Goal: Information Seeking & Learning: Compare options

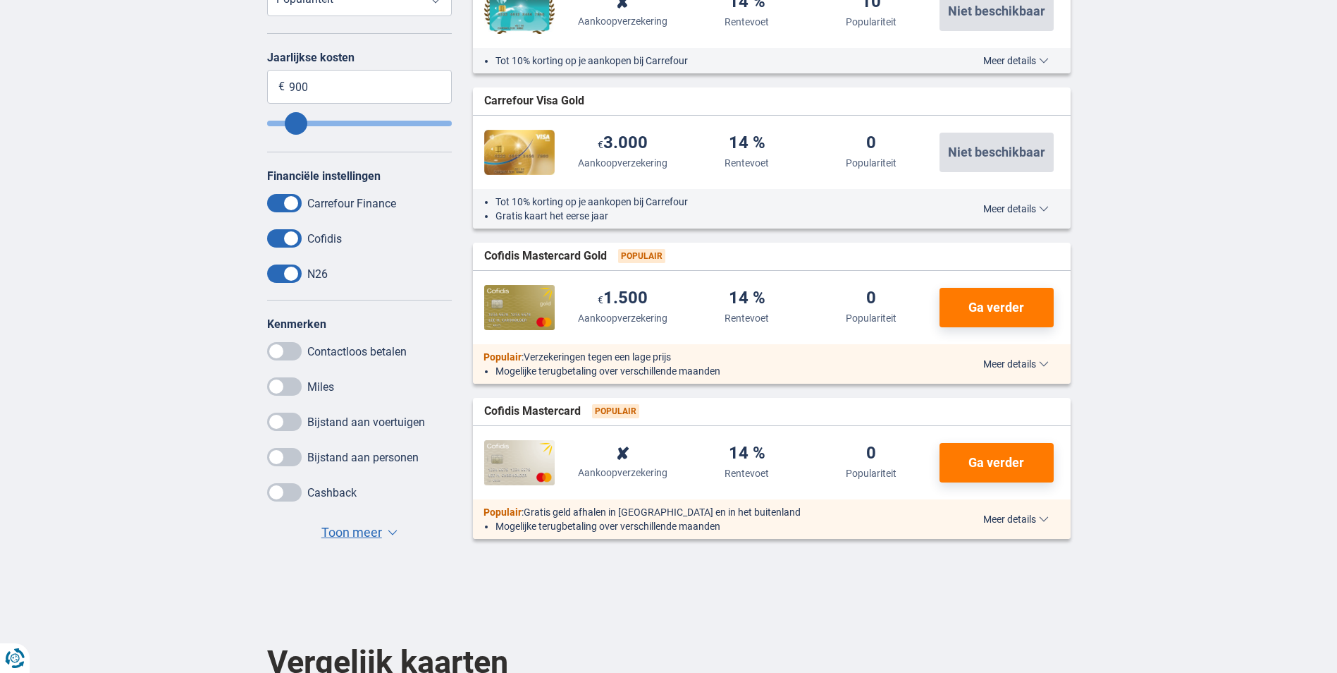
scroll to position [423, 0]
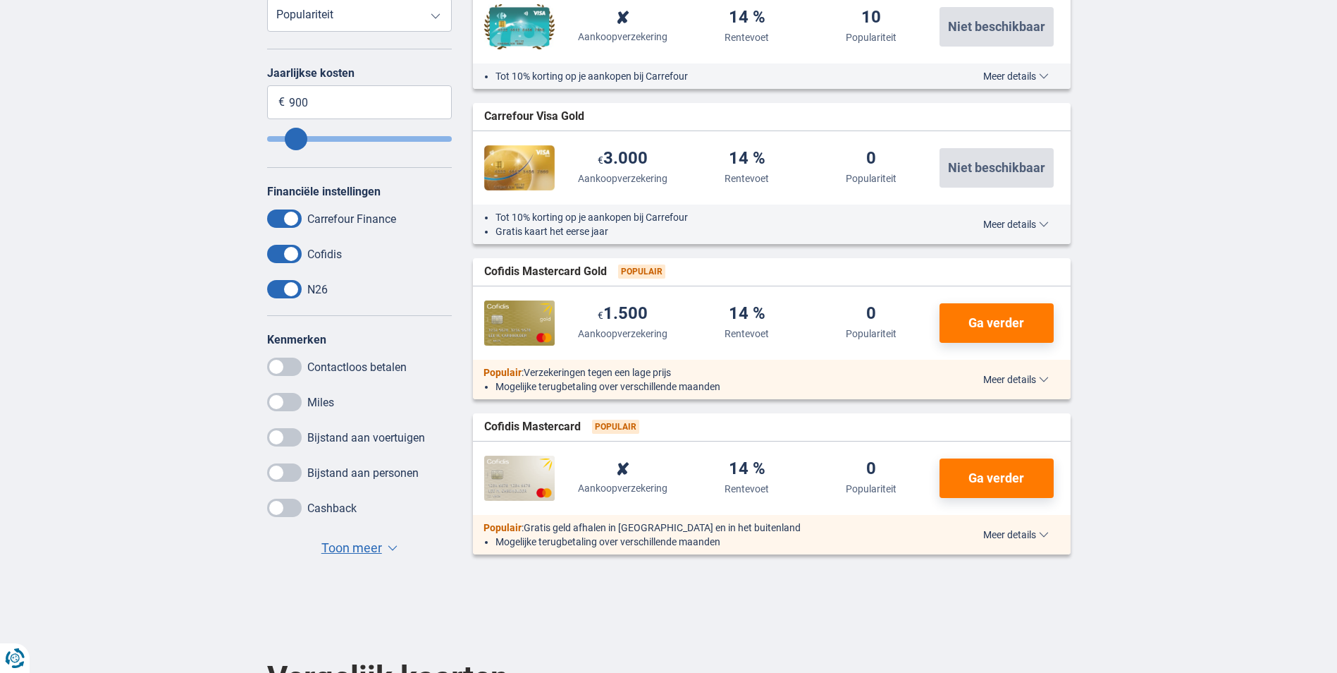
click at [336, 550] on span "Toon meer" at bounding box center [351, 548] width 61 height 18
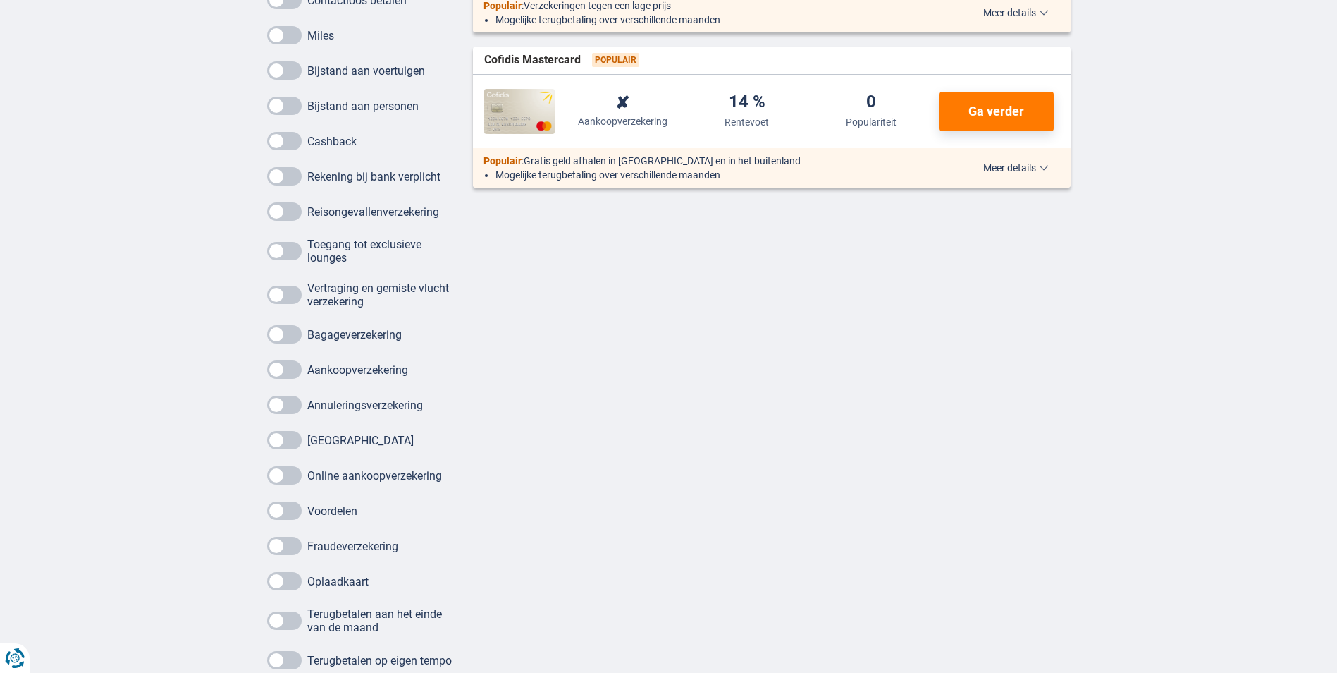
scroll to position [916, 0]
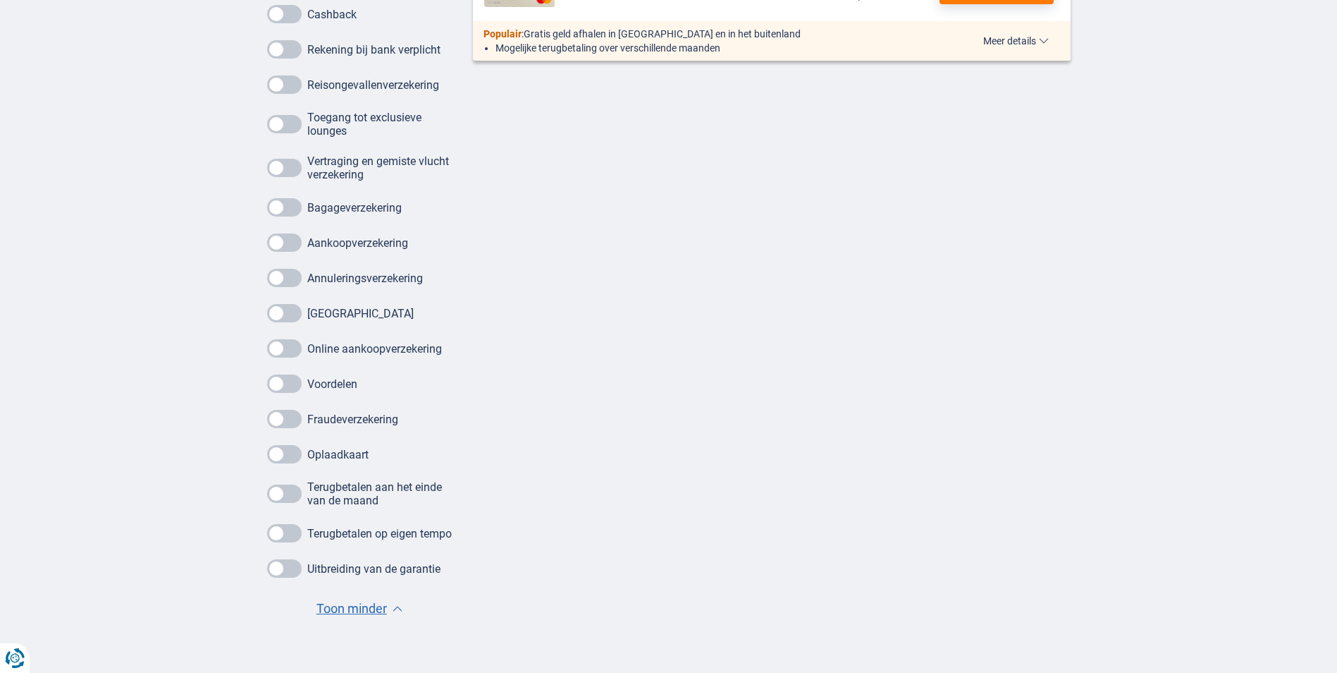
click at [288, 577] on span at bounding box center [284, 568] width 35 height 18
click at [0, 0] on input "checkbox" at bounding box center [0, 0] width 0 height 0
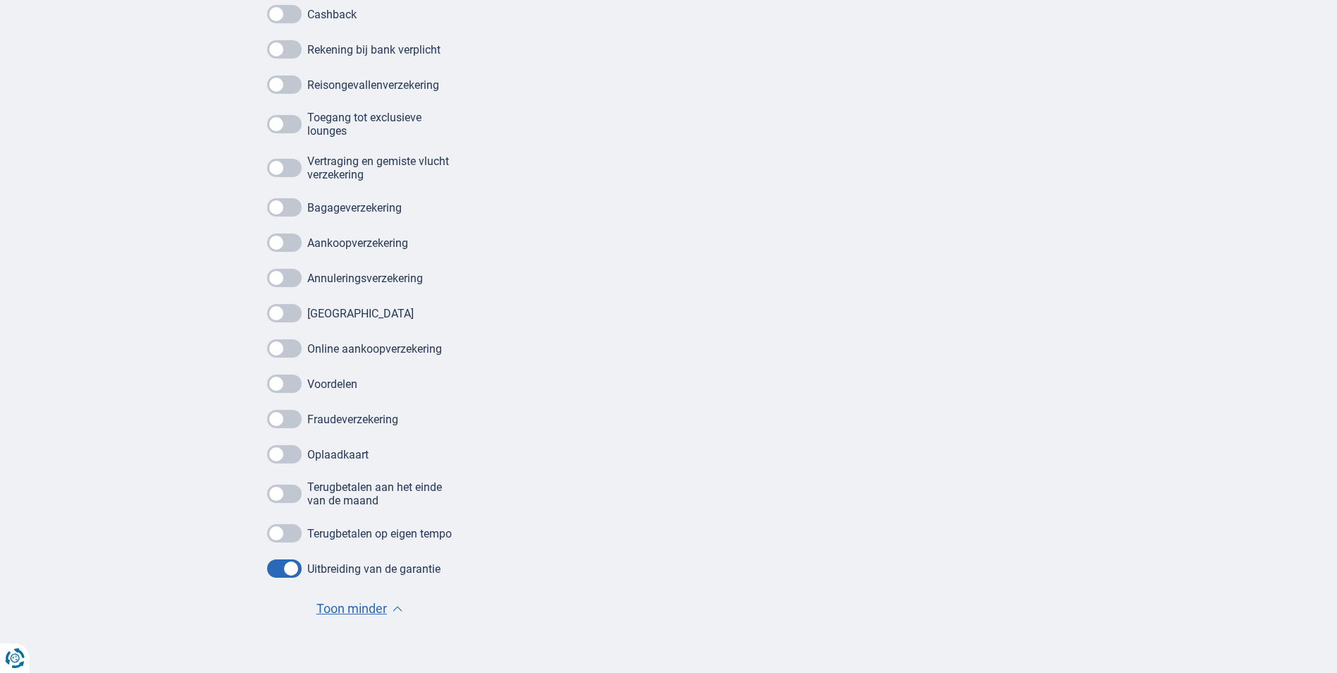
click at [293, 424] on span at bounding box center [284, 419] width 35 height 18
click at [0, 0] on input "checkbox" at bounding box center [0, 0] width 0 height 0
click at [297, 349] on span at bounding box center [284, 348] width 35 height 18
click at [0, 0] on input "checkbox" at bounding box center [0, 0] width 0 height 0
click at [295, 321] on span at bounding box center [284, 313] width 35 height 18
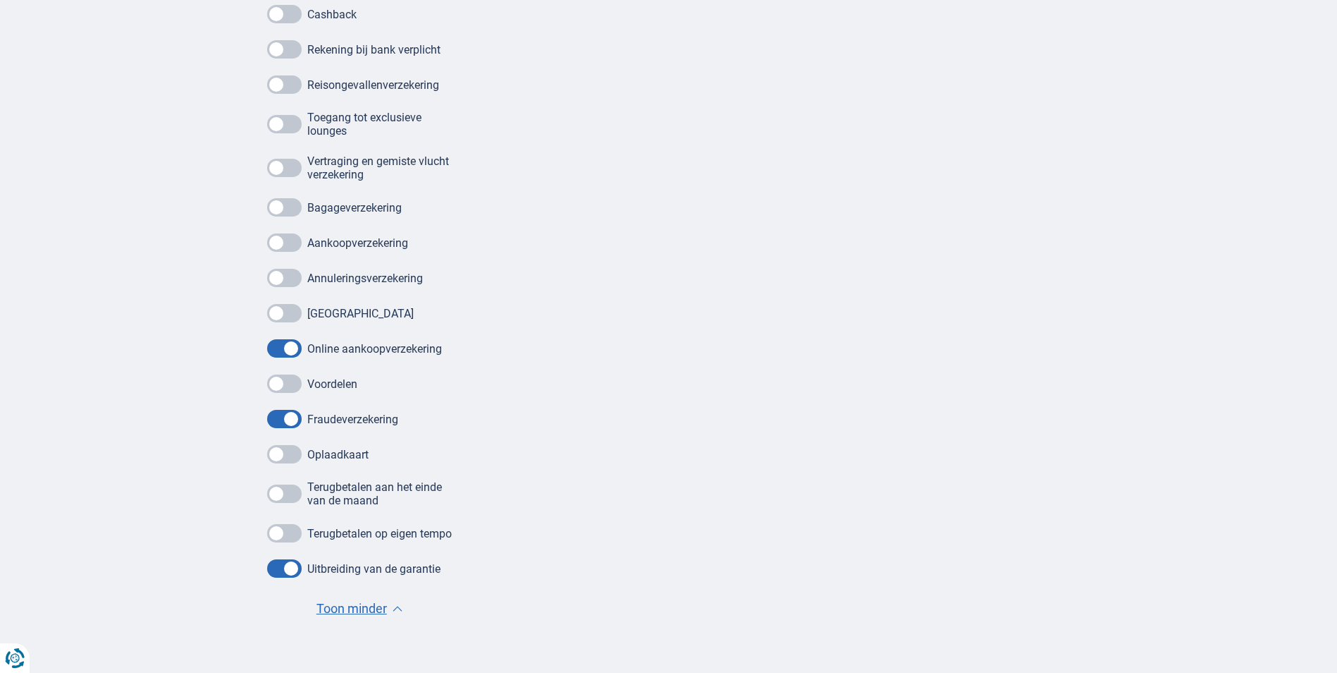
click at [0, 0] on input "checkbox" at bounding box center [0, 0] width 0 height 0
click at [297, 281] on span at bounding box center [284, 278] width 35 height 18
click at [0, 0] on input "checkbox" at bounding box center [0, 0] width 0 height 0
click at [296, 240] on span at bounding box center [284, 242] width 35 height 18
click at [0, 0] on input "checkbox" at bounding box center [0, 0] width 0 height 0
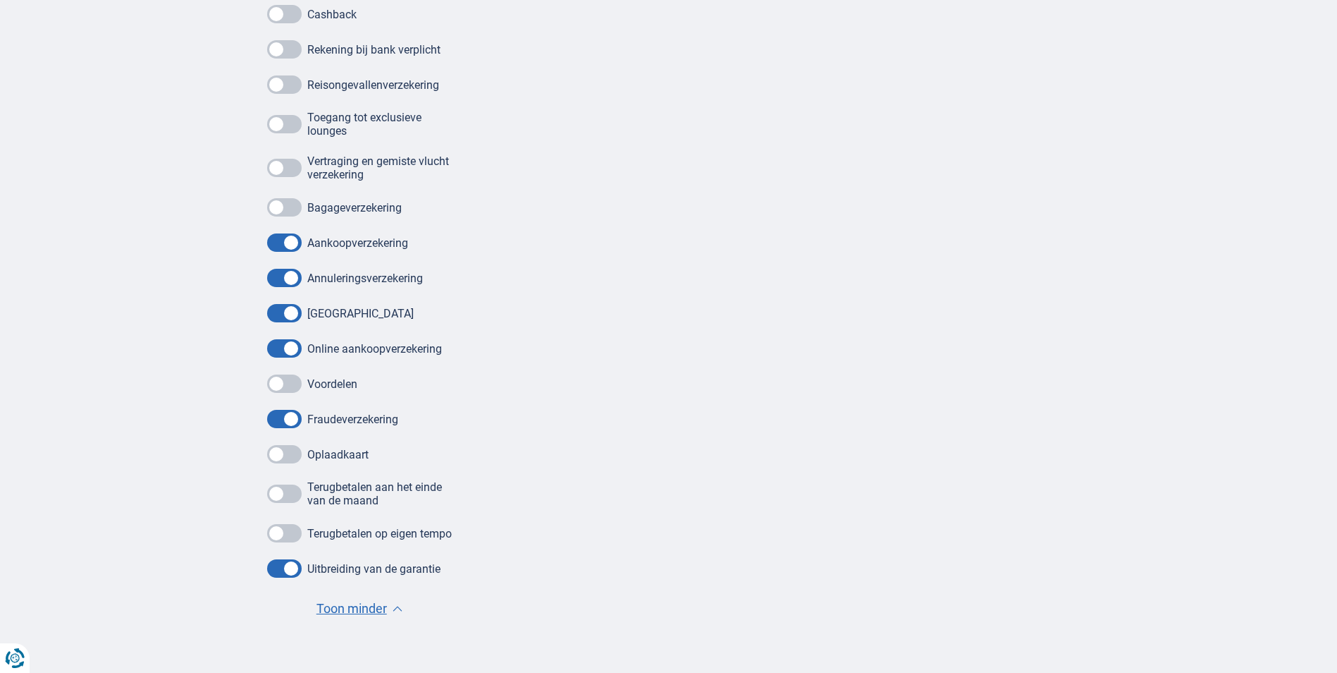
click at [295, 209] on span at bounding box center [284, 207] width 35 height 18
click at [0, 0] on input "checkbox" at bounding box center [0, 0] width 0 height 0
click at [291, 169] on span at bounding box center [284, 168] width 35 height 18
click at [0, 0] on input "checkbox" at bounding box center [0, 0] width 0 height 0
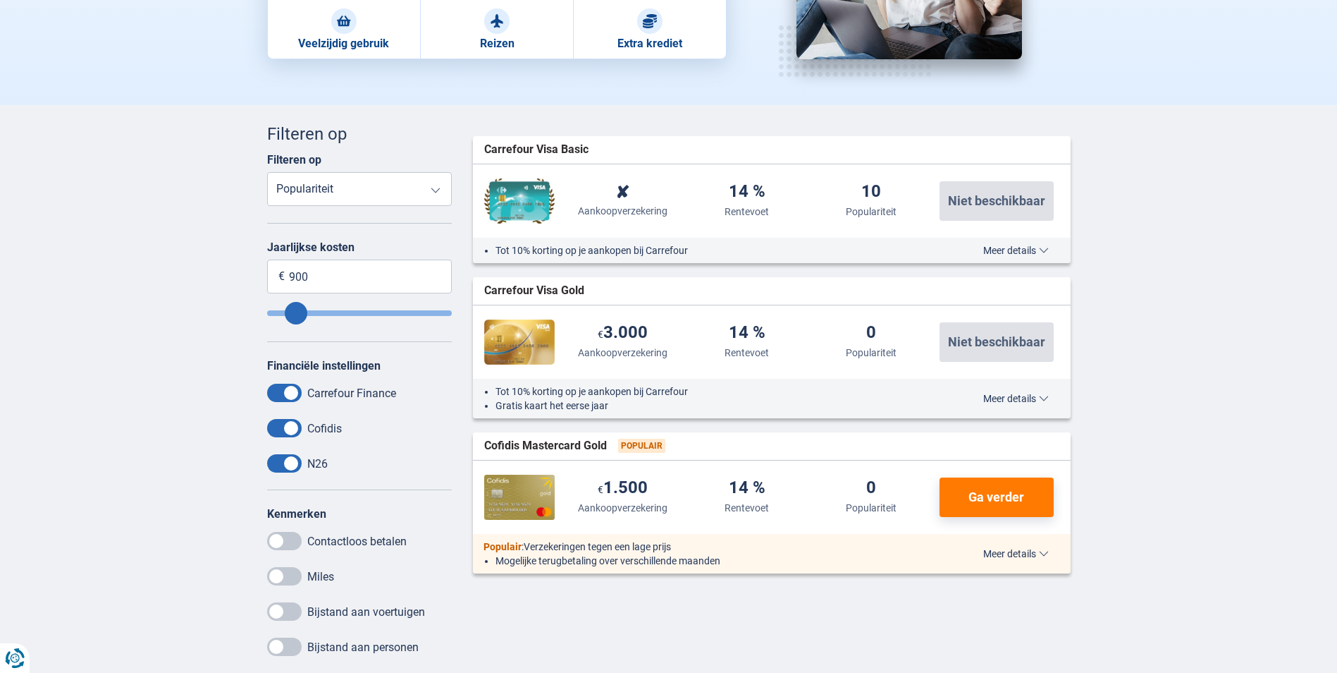
scroll to position [211, 0]
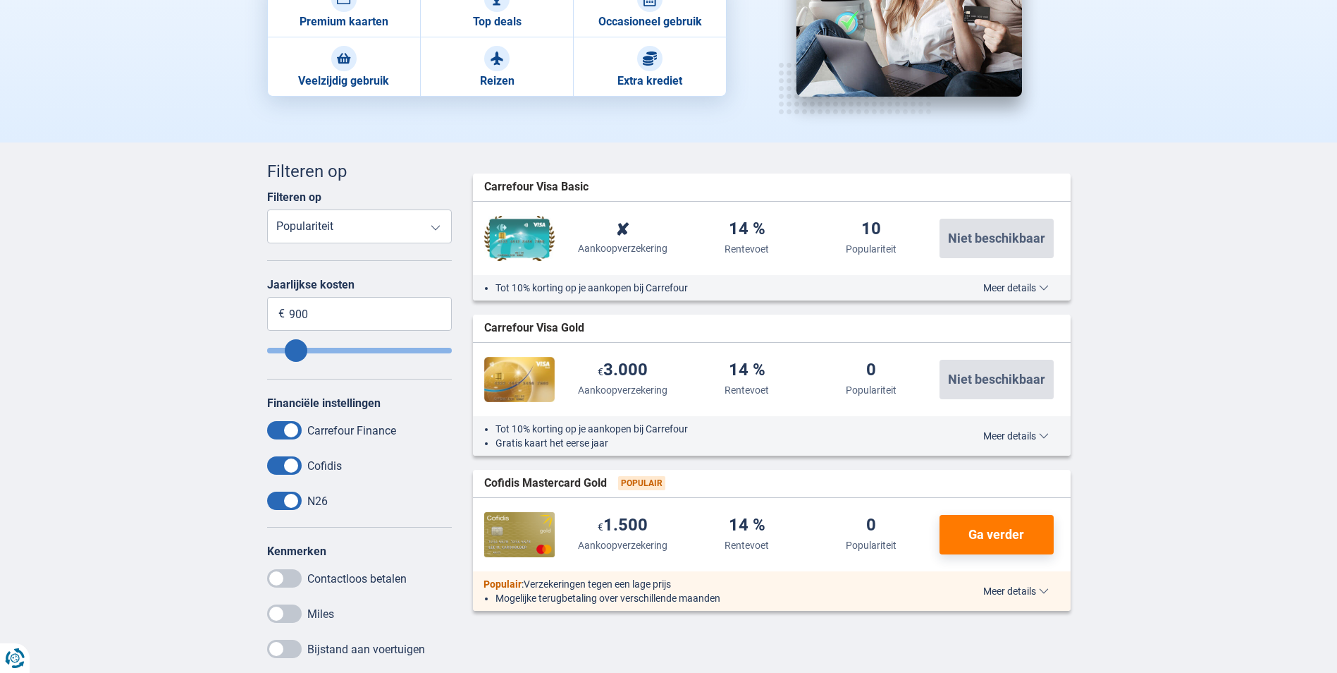
drag, startPoint x: 505, startPoint y: 350, endPoint x: 1142, endPoint y: 367, distance: 636.8
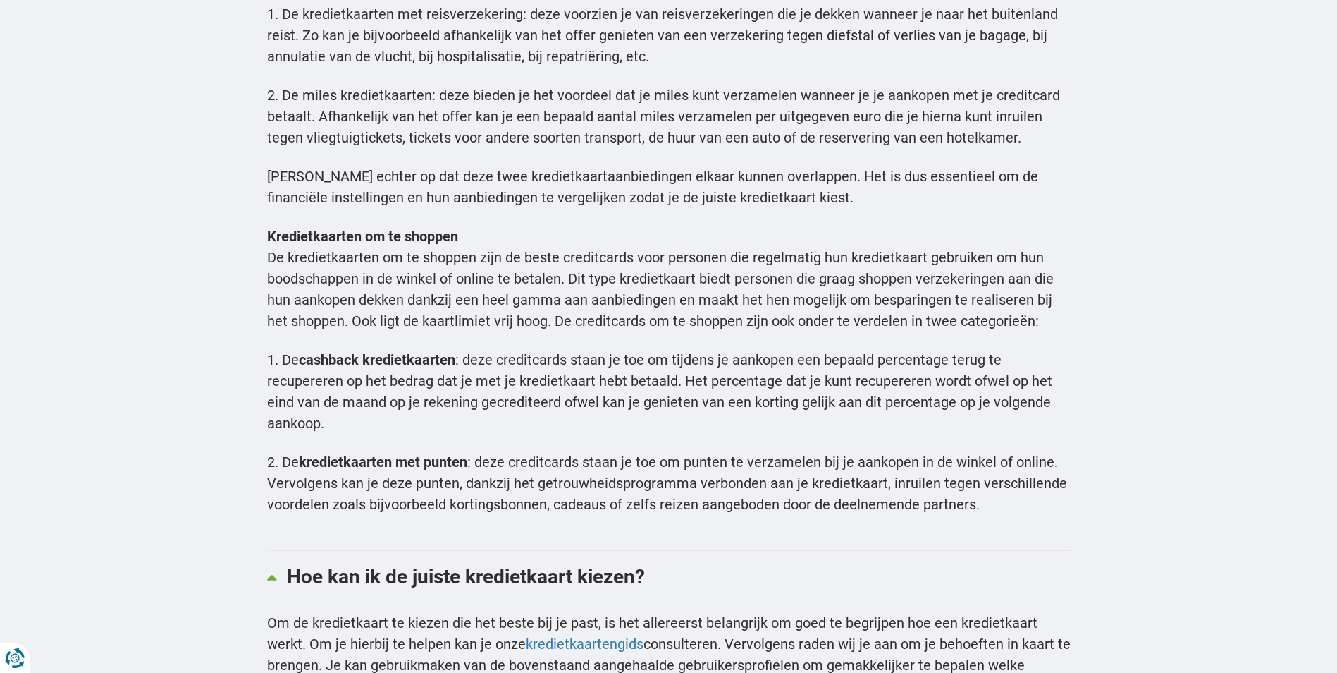
scroll to position [3313, 0]
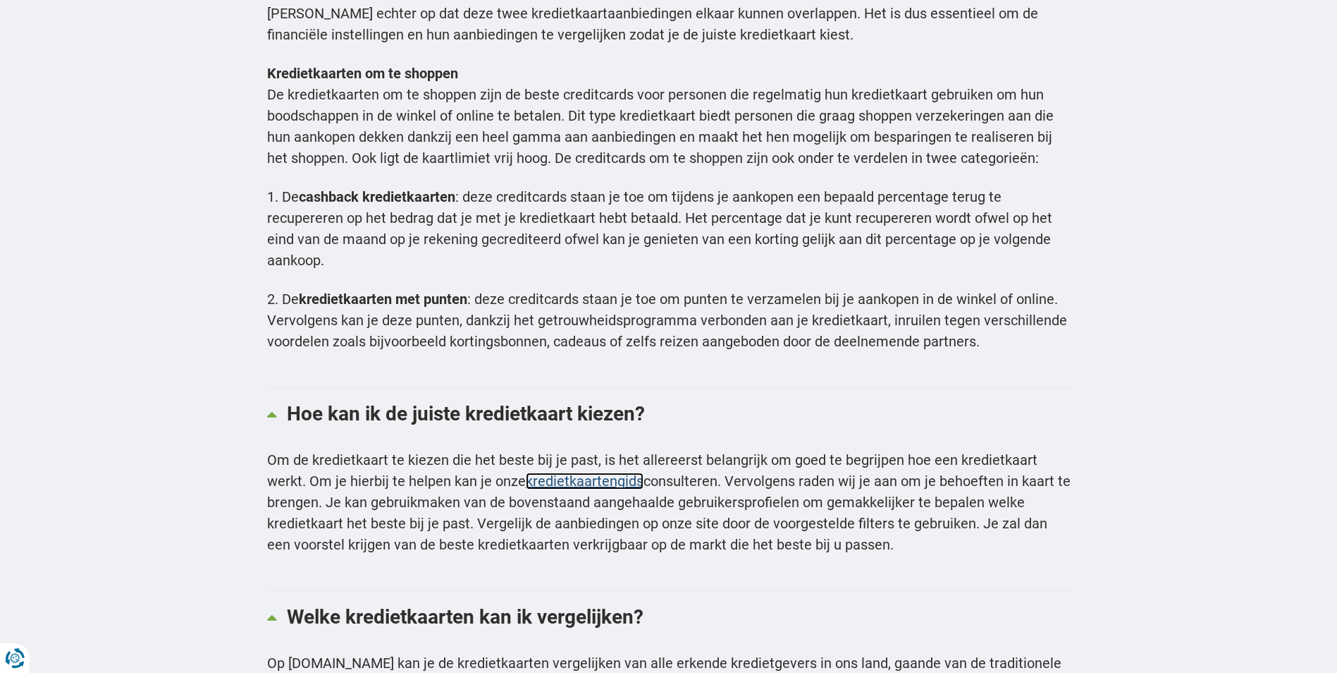
click at [577, 486] on link "kredietkaartengids" at bounding box center [585, 480] width 118 height 17
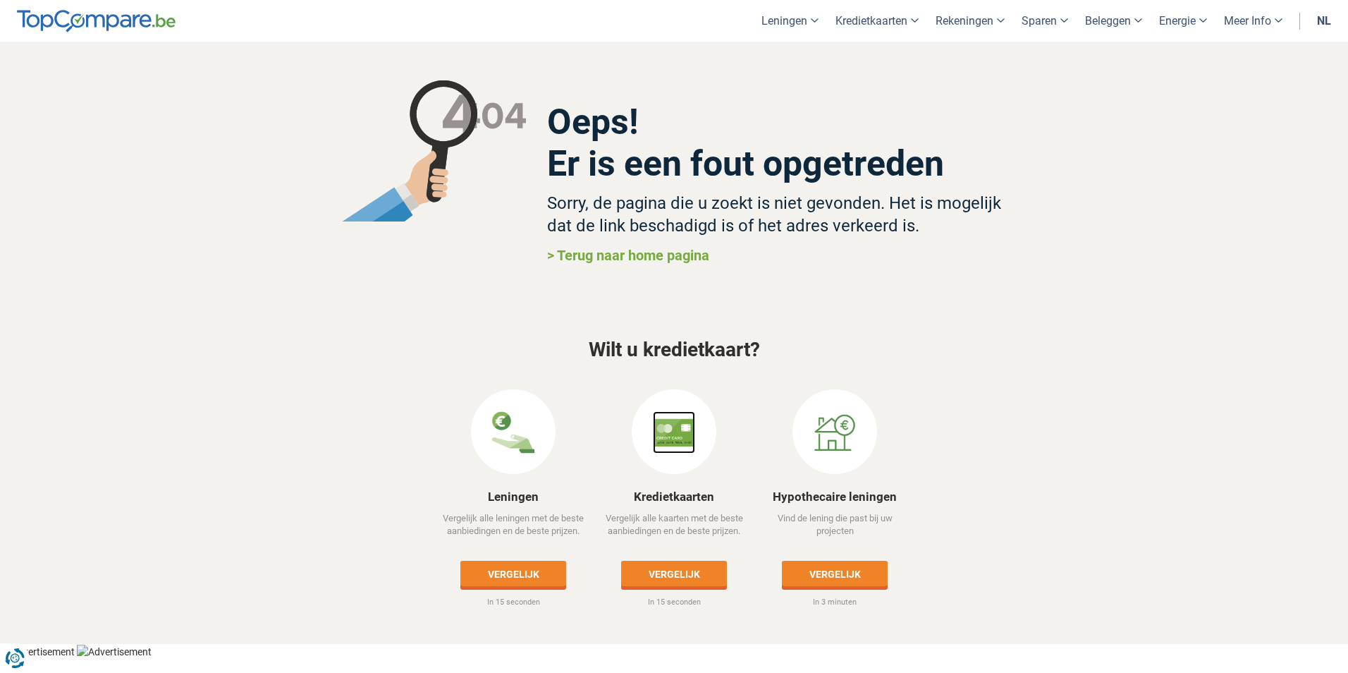
click at [656, 427] on img at bounding box center [674, 432] width 42 height 42
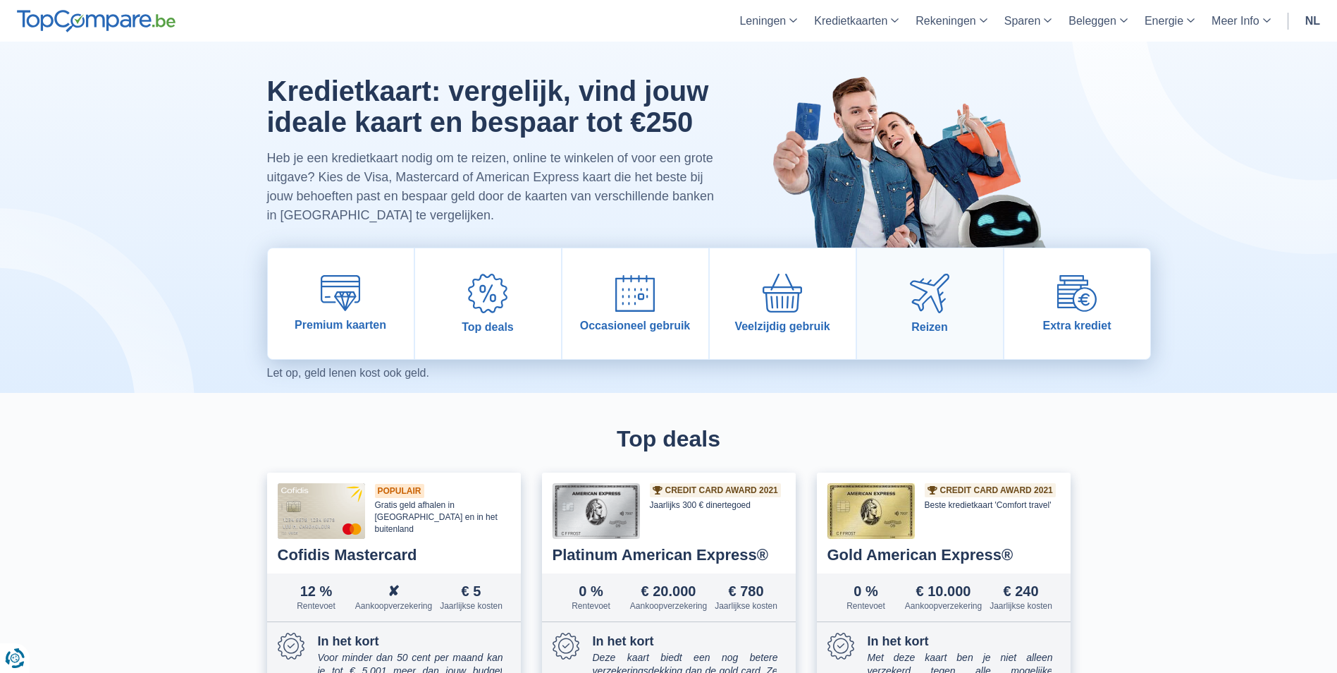
click at [932, 302] on img at bounding box center [929, 293] width 39 height 39
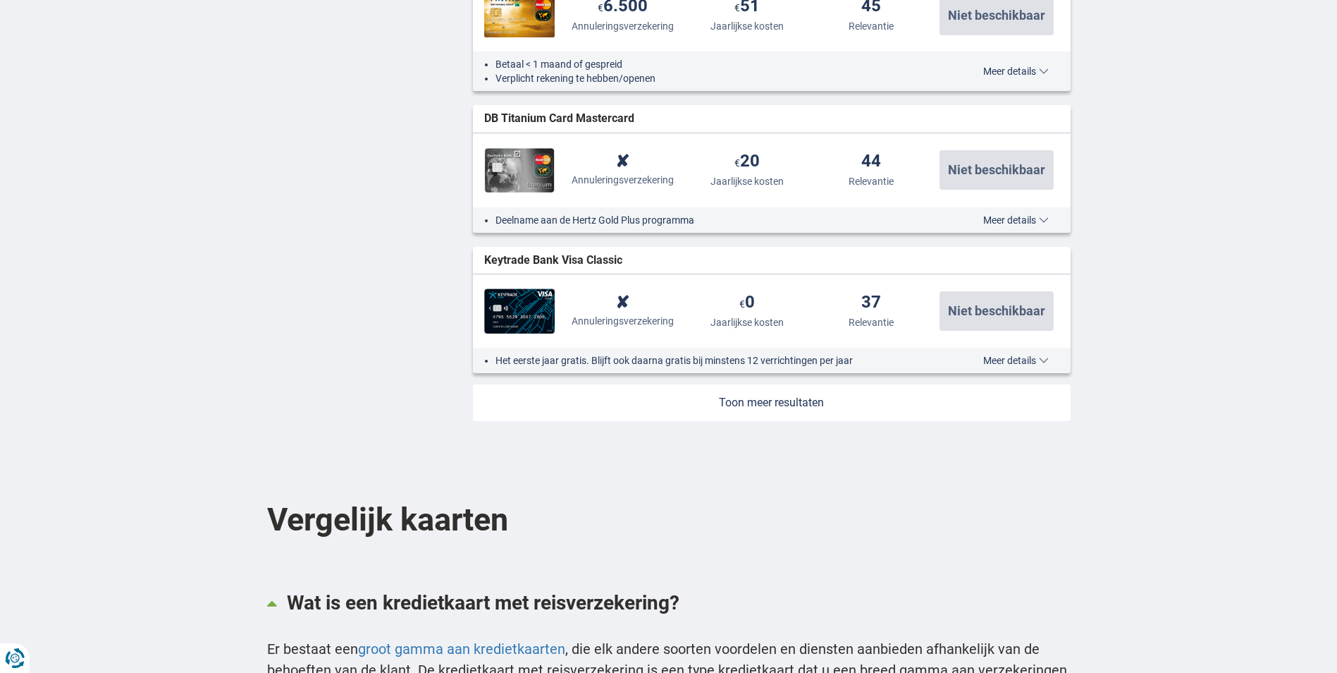
scroll to position [1621, 0]
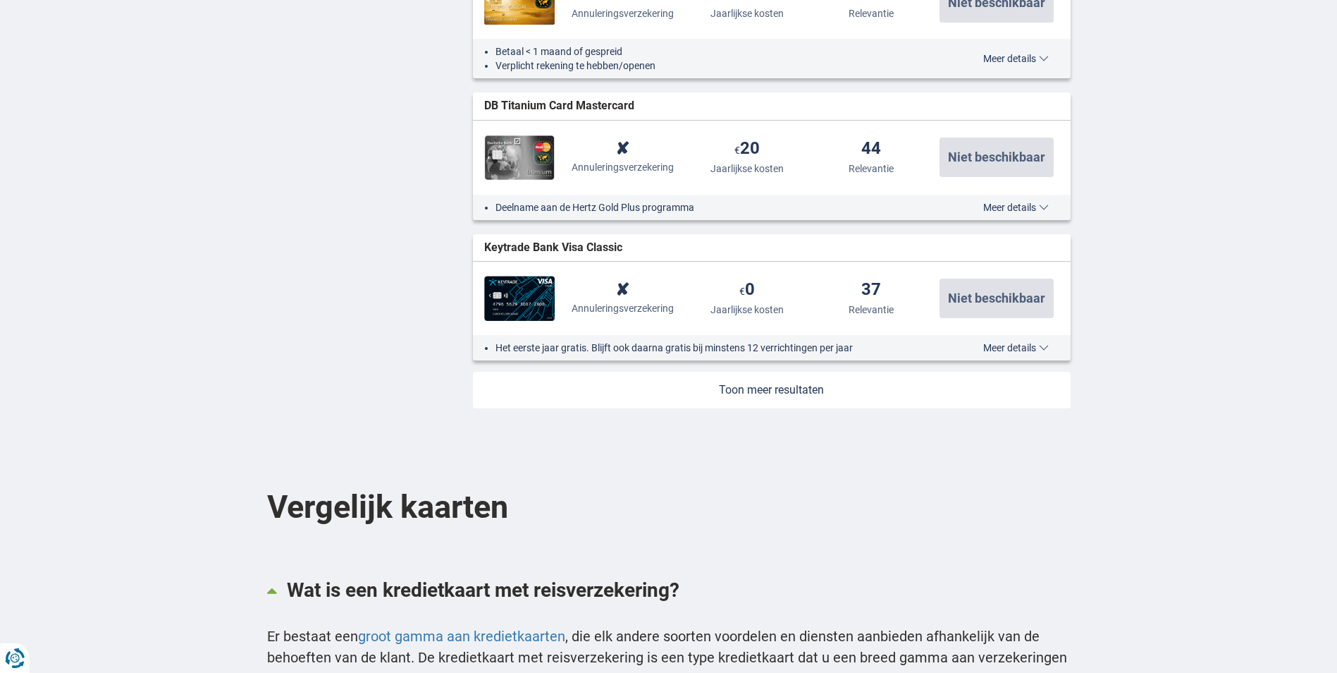
click at [739, 384] on link at bounding box center [772, 390] width 598 height 37
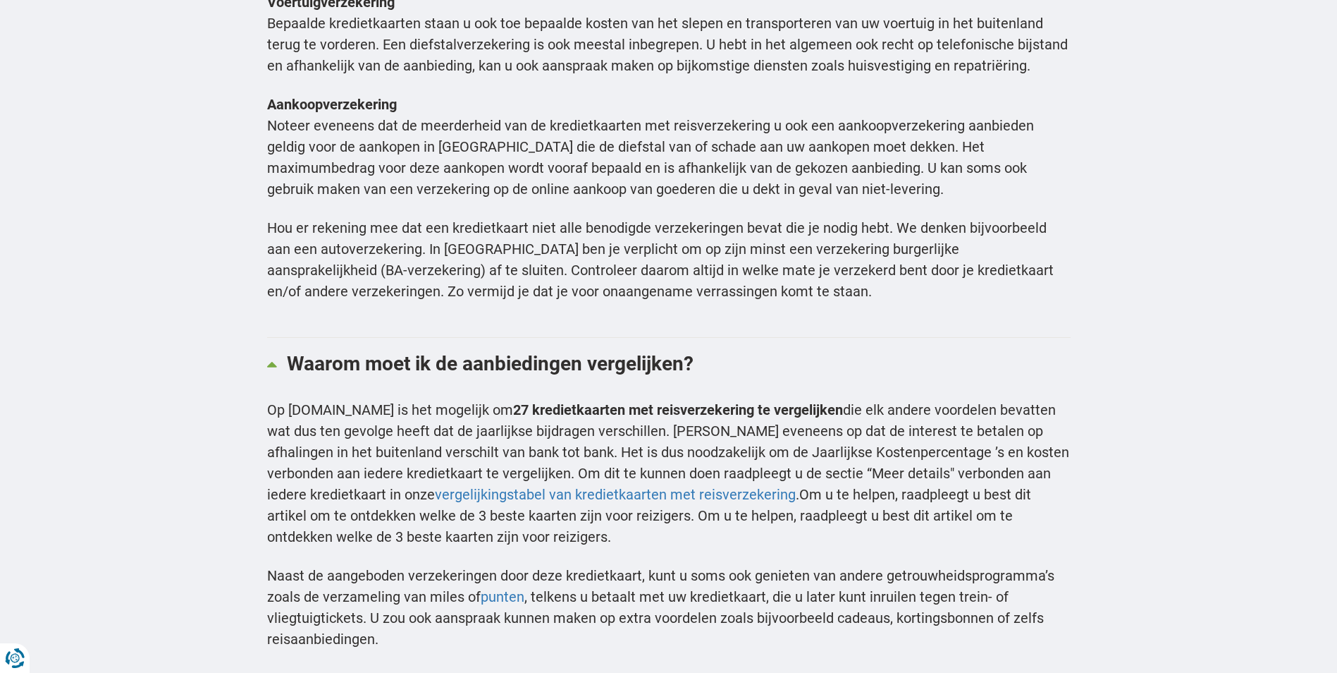
scroll to position [5005, 0]
